Goal: Task Accomplishment & Management: Manage account settings

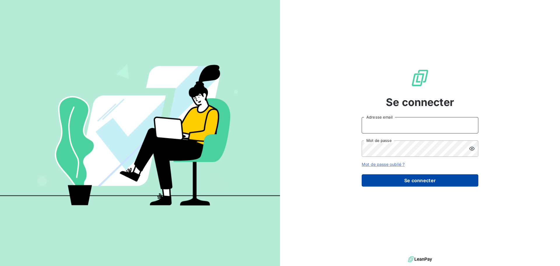
type input "[EMAIL_ADDRESS][PERSON_NAME][DOMAIN_NAME]"
click at [403, 181] on button "Se connecter" at bounding box center [420, 180] width 117 height 12
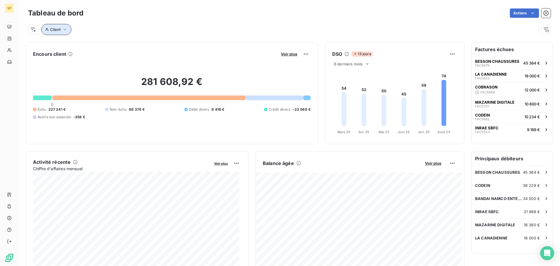
click at [64, 31] on icon "button" at bounding box center [65, 30] width 6 height 6
click at [148, 43] on input at bounding box center [169, 45] width 72 height 12
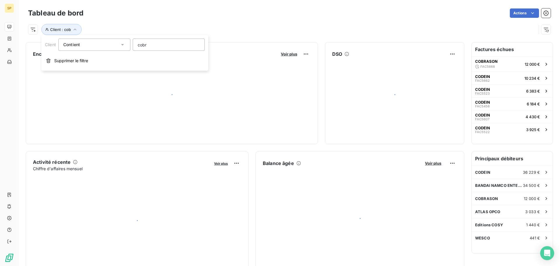
type input "cobra"
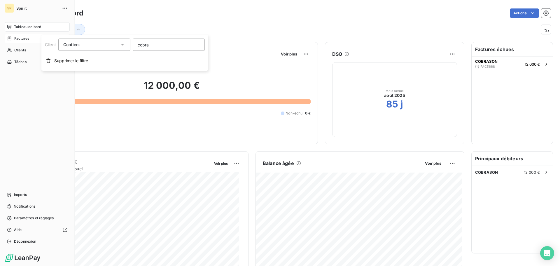
click at [11, 37] on icon at bounding box center [9, 38] width 5 height 5
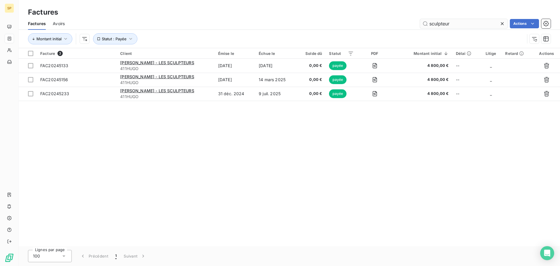
click at [444, 25] on input "sculpteur" at bounding box center [464, 23] width 88 height 9
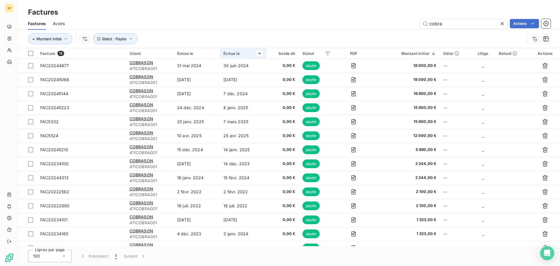
type input "cobra"
click at [233, 53] on div "Échue le" at bounding box center [242, 53] width 39 height 5
click at [235, 75] on div "Trier par ordre décroissant" at bounding box center [226, 78] width 69 height 13
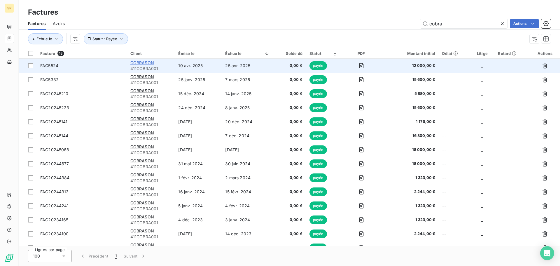
click at [144, 62] on span "COBRASON" at bounding box center [142, 62] width 24 height 5
